Goal: Ask a question

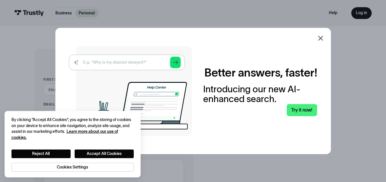
click at [322, 37] on icon at bounding box center [320, 38] width 5 height 5
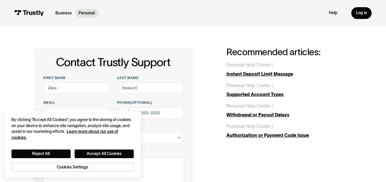
scroll to position [29, 0]
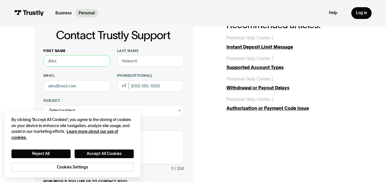
click at [81, 60] on input "First name" at bounding box center [76, 60] width 67 height 11
type input "[PERSON_NAME]"
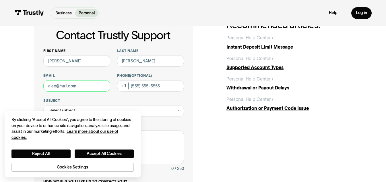
type input "[EMAIL_ADDRESS][DOMAIN_NAME]"
type input "[PHONE_NUMBER]"
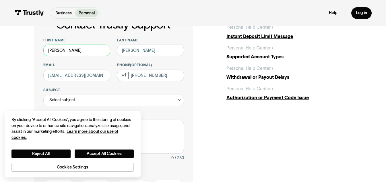
scroll to position [57, 0]
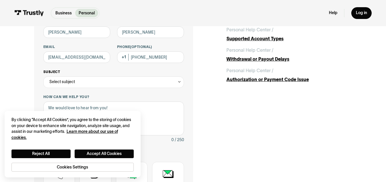
click at [180, 81] on icon "Contact Trustly Support" at bounding box center [180, 82] width 4 height 4
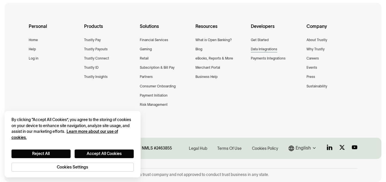
scroll to position [521, 0]
